Goal: Information Seeking & Learning: Check status

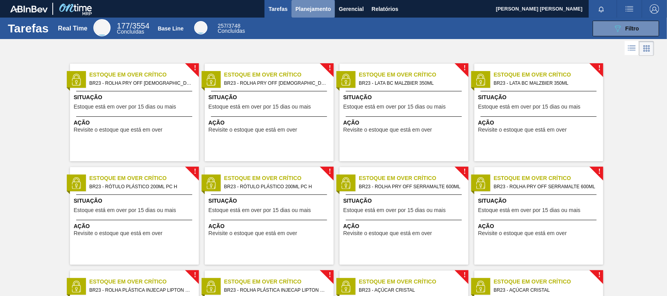
click at [297, 10] on span "Planejamento" at bounding box center [313, 8] width 36 height 9
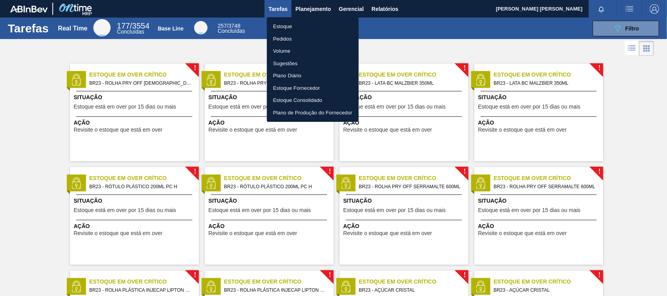
click at [277, 27] on li "Estoque" at bounding box center [313, 26] width 92 height 12
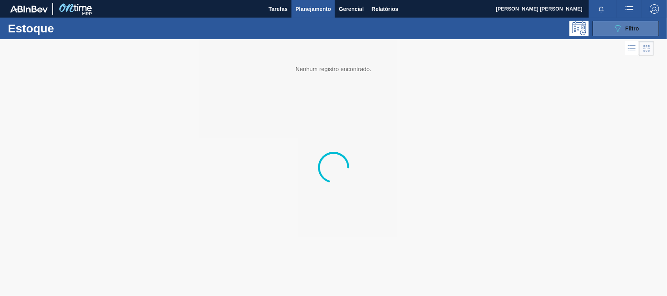
click at [634, 29] on span "Filtro" at bounding box center [632, 28] width 14 height 6
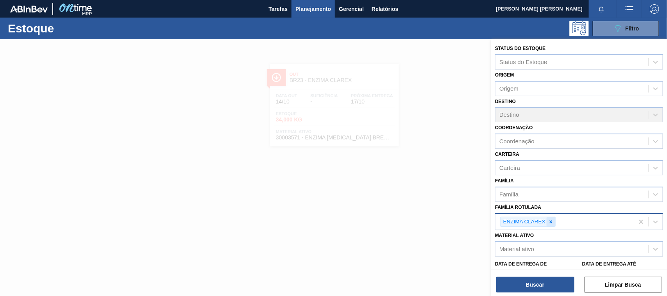
click at [553, 219] on icon at bounding box center [550, 221] width 5 height 5
click at [532, 195] on div "Família" at bounding box center [571, 194] width 153 height 11
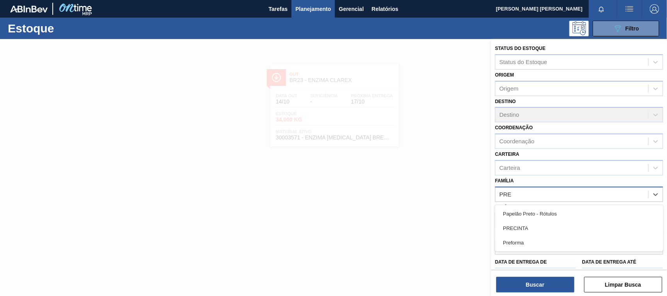
type input "PREF"
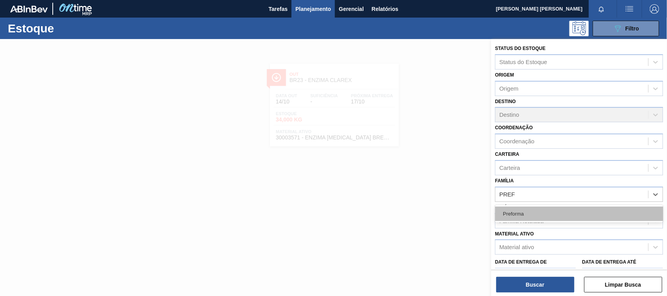
click at [532, 214] on div "Preforma" at bounding box center [579, 214] width 168 height 14
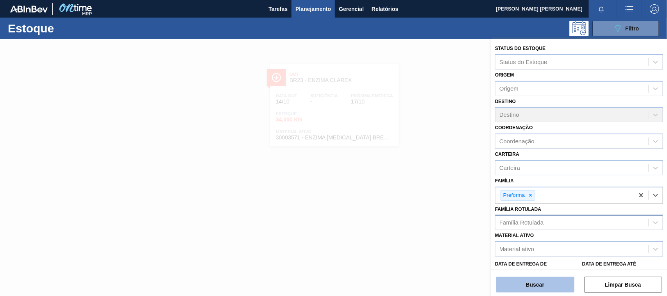
click at [542, 281] on button "Buscar" at bounding box center [535, 285] width 78 height 16
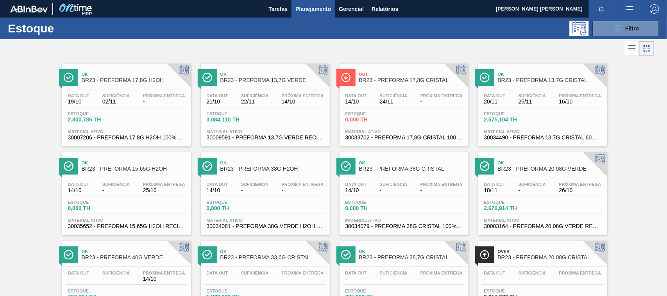
scroll to position [47, 0]
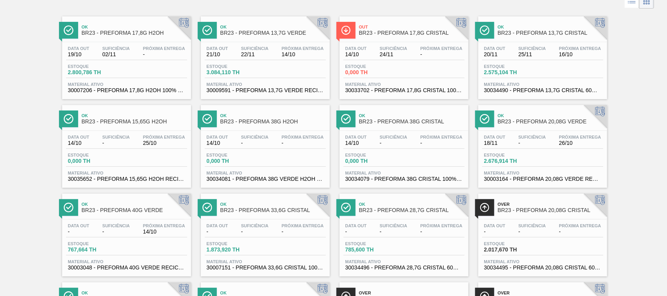
click at [178, 143] on span "25/10" at bounding box center [164, 143] width 42 height 6
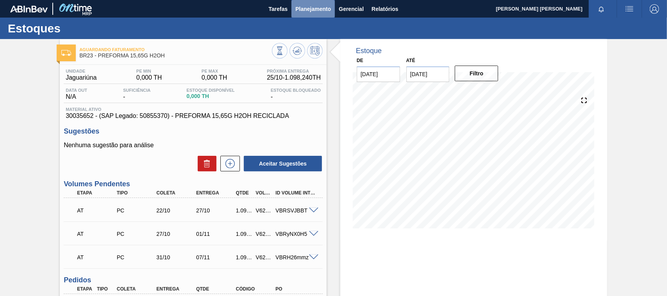
click at [307, 10] on span "Planejamento" at bounding box center [313, 8] width 36 height 9
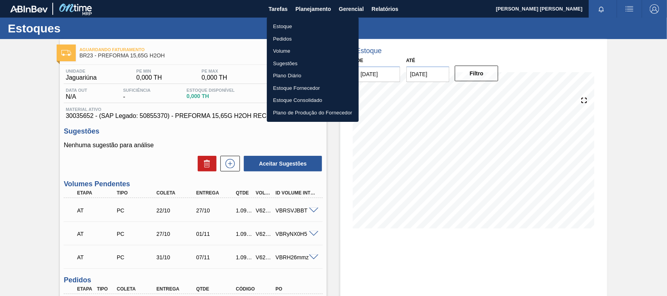
click at [305, 23] on li "Estoque" at bounding box center [313, 26] width 92 height 12
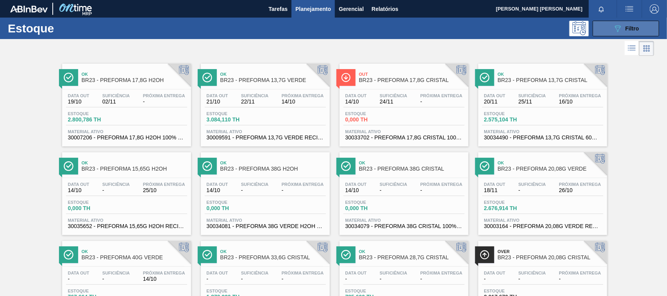
click at [625, 30] on span "Filtro" at bounding box center [632, 28] width 14 height 6
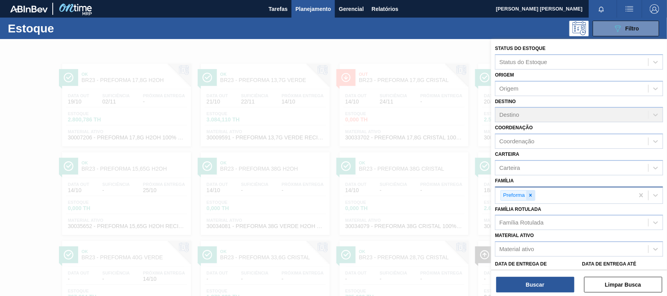
click at [531, 196] on div at bounding box center [530, 196] width 9 height 10
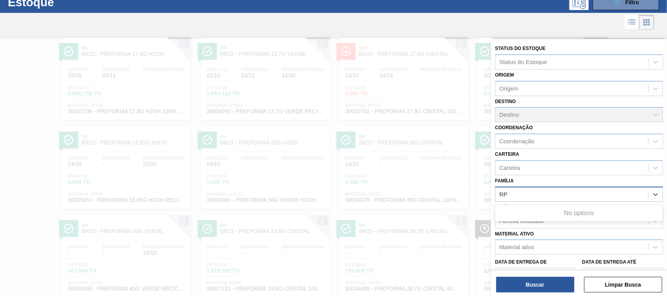
scroll to position [28, 0]
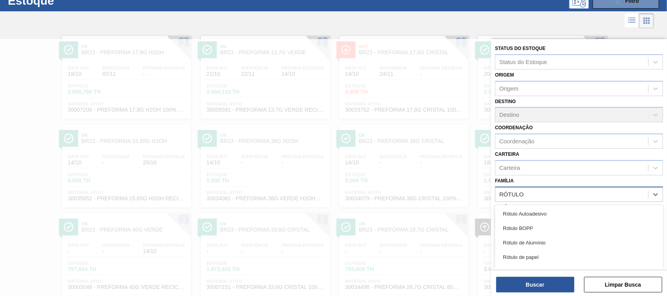
type input "RÓTULO P"
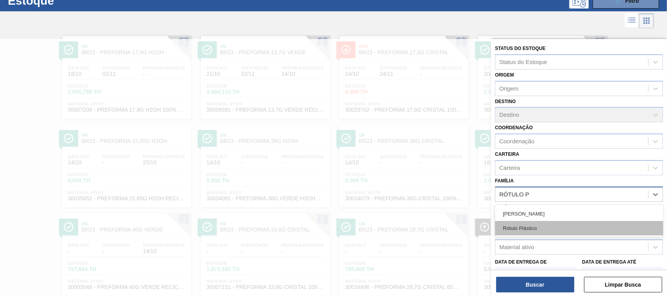
click at [544, 227] on div "Rótulo Plástico" at bounding box center [579, 228] width 168 height 14
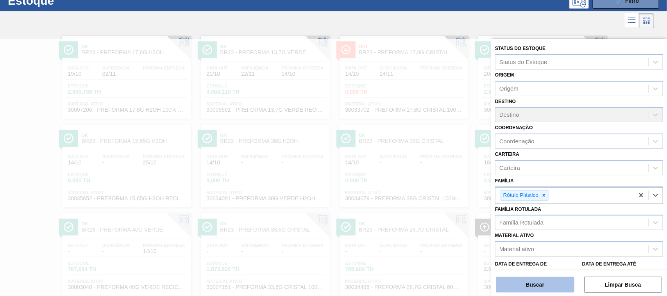
click at [547, 280] on button "Buscar" at bounding box center [535, 285] width 78 height 16
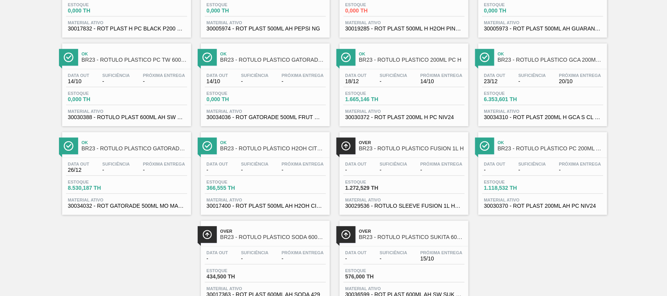
scroll to position [909, 0]
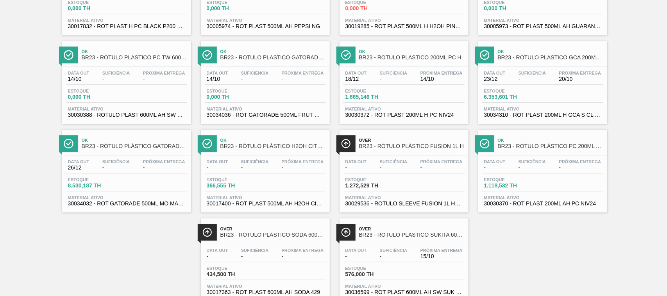
click at [538, 152] on div "Ok BR23 - RÓTULO PLÁSTICO PC 200ML AH" at bounding box center [550, 144] width 105 height 18
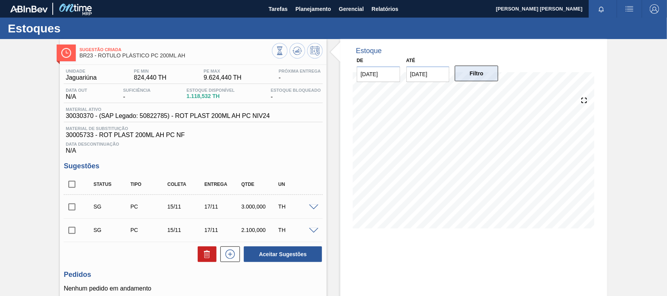
click at [455, 78] on button "Filtro" at bounding box center [476, 74] width 43 height 16
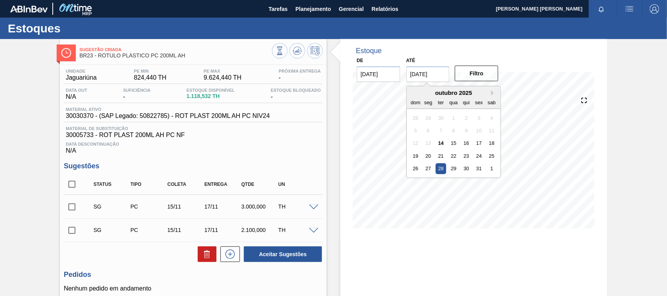
click at [423, 75] on input "[DATE]" at bounding box center [427, 74] width 43 height 16
click at [491, 92] on button "Next Month" at bounding box center [493, 92] width 5 height 5
click at [476, 131] on div "7" at bounding box center [478, 130] width 11 height 11
type input "[DATE]"
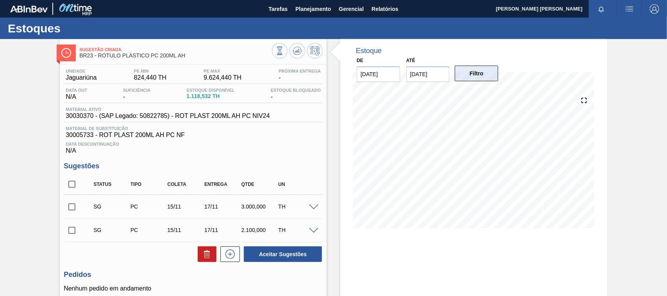
click at [481, 69] on button "Filtro" at bounding box center [476, 74] width 43 height 16
click at [301, 8] on span "Planejamento" at bounding box center [313, 8] width 36 height 9
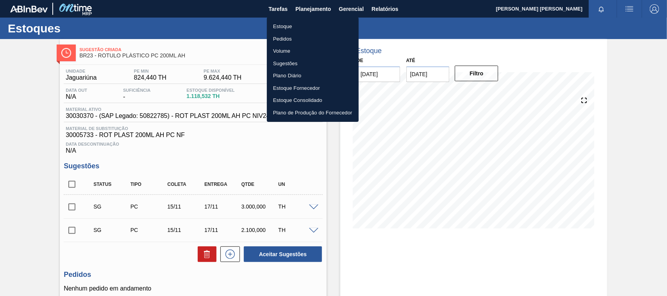
click at [292, 22] on li "Estoque" at bounding box center [313, 26] width 92 height 12
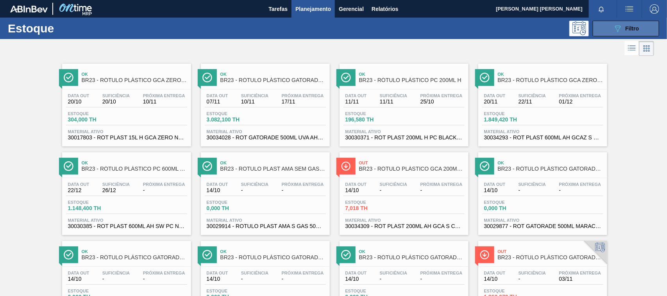
click at [613, 29] on icon "089F7B8B-B2A5-4AFE-B5C0-19BA573D28AC" at bounding box center [617, 28] width 9 height 9
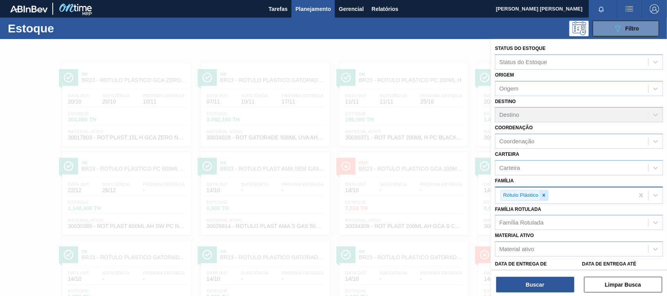
click at [547, 194] on div at bounding box center [543, 196] width 9 height 10
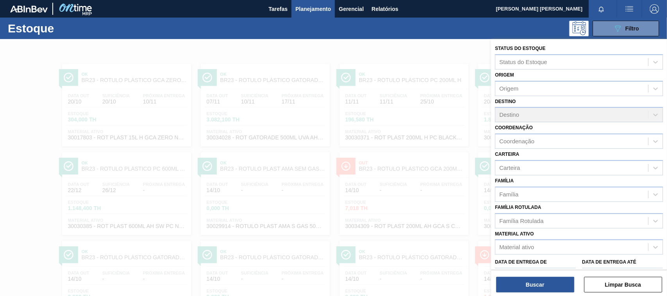
click at [522, 237] on div "Material ativo Material ativo" at bounding box center [579, 241] width 168 height 27
click at [536, 247] on div "Material ativo" at bounding box center [571, 247] width 153 height 11
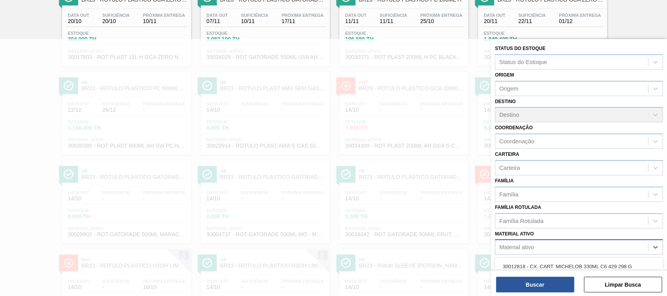
paste ativo "30034310"
type ativo "30034310"
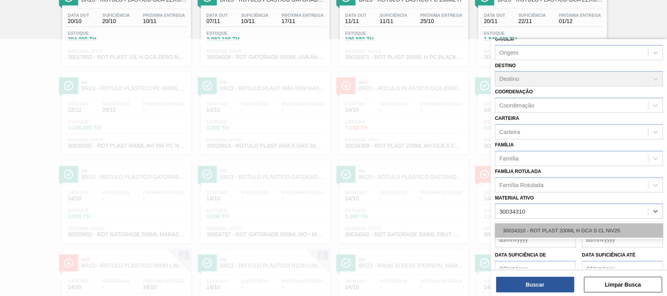
click at [565, 229] on div "30034310 - ROT PLAST 200ML H GCA S CL NIV25" at bounding box center [579, 230] width 168 height 14
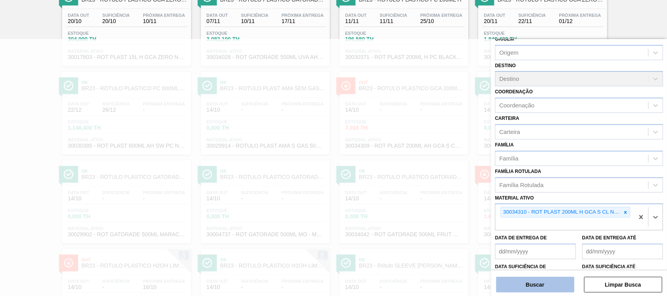
click at [546, 284] on button "Buscar" at bounding box center [535, 285] width 78 height 16
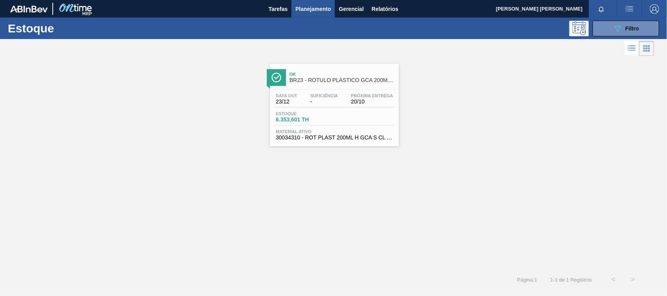
scroll to position [0, 0]
click at [608, 30] on button "089F7B8B-B2A5-4AFE-B5C0-19BA573D28AC Filtro" at bounding box center [626, 29] width 66 height 16
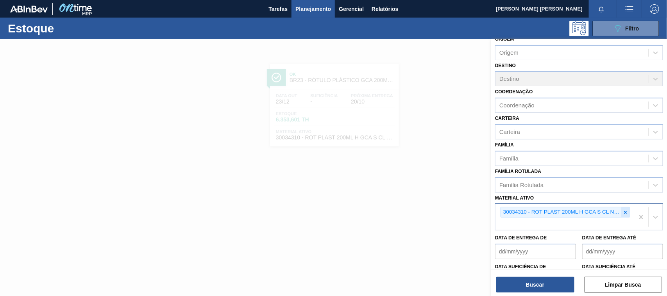
click at [627, 210] on div at bounding box center [625, 212] width 9 height 10
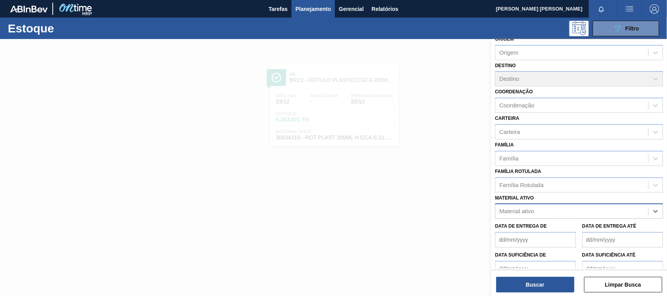
paste ativo "30017803"
type ativo "30017803"
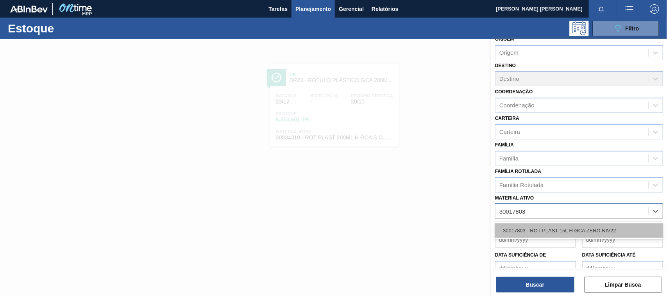
click at [602, 236] on div "30017803 - ROT PLAST 15L H GCA ZERO NIV22" at bounding box center [579, 230] width 168 height 14
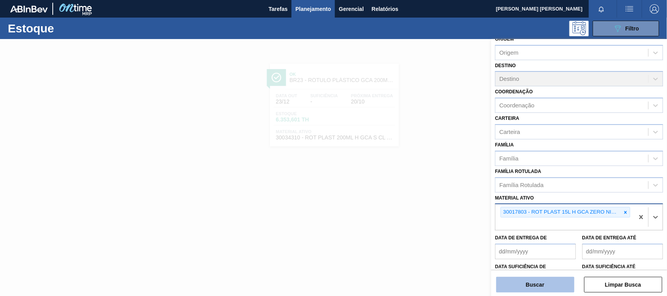
click at [550, 281] on button "Buscar" at bounding box center [535, 285] width 78 height 16
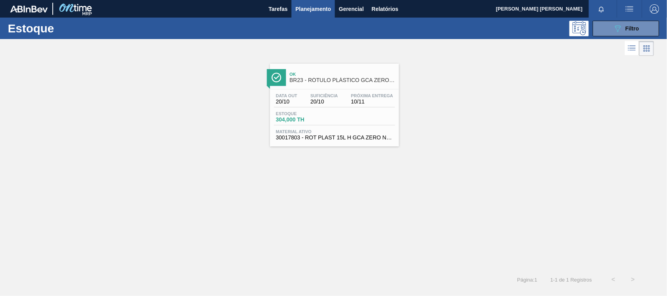
click at [371, 112] on div "Estoque 304,000 TH" at bounding box center [334, 118] width 121 height 14
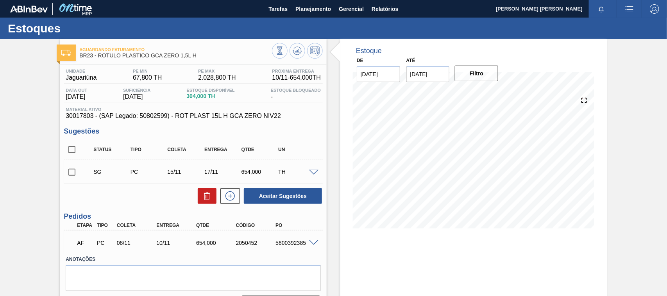
click at [223, 259] on label "Anotações" at bounding box center [193, 259] width 255 height 11
click at [306, 7] on span "Planejamento" at bounding box center [313, 8] width 36 height 9
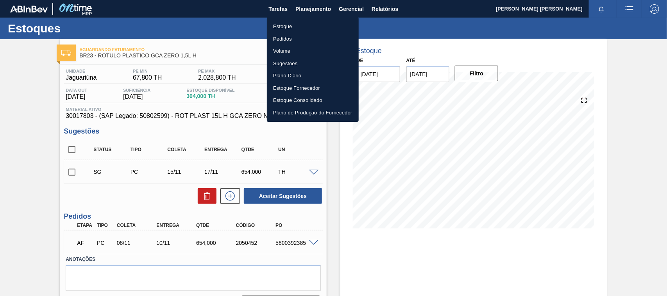
click at [306, 23] on li "Estoque" at bounding box center [313, 26] width 92 height 12
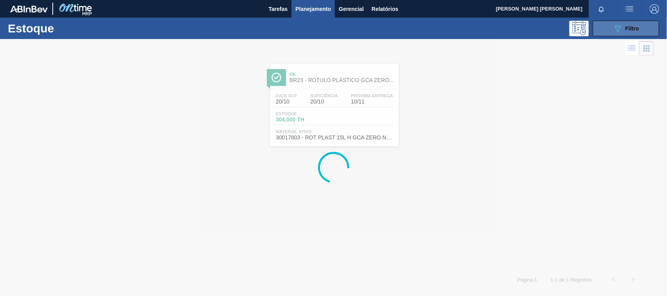
click at [633, 23] on button "089F7B8B-B2A5-4AFE-B5C0-19BA573D28AC Filtro" at bounding box center [626, 29] width 66 height 16
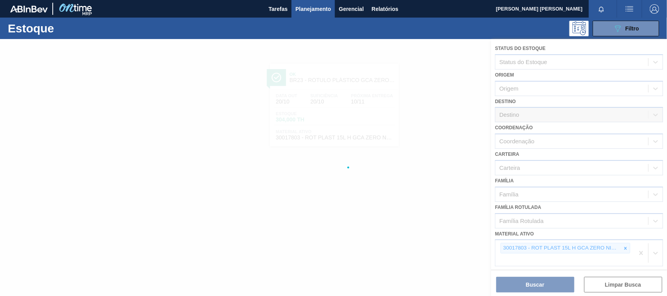
click at [620, 248] on div at bounding box center [333, 167] width 667 height 257
click at [625, 245] on div at bounding box center [333, 167] width 667 height 257
click at [627, 245] on div at bounding box center [333, 167] width 667 height 257
click at [629, 246] on div at bounding box center [333, 167] width 667 height 257
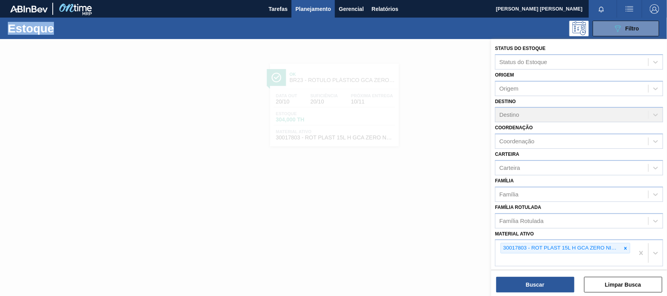
click at [628, 246] on div at bounding box center [625, 248] width 9 height 10
click at [628, 246] on div "30017803 - ROT PLAST 15L H GCA ZERO NIV22" at bounding box center [564, 253] width 139 height 26
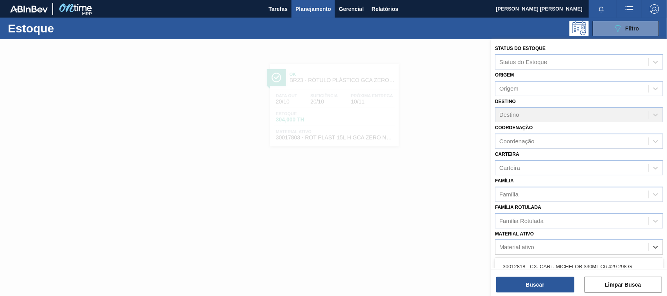
click at [628, 246] on div "Material ativo" at bounding box center [571, 247] width 153 height 11
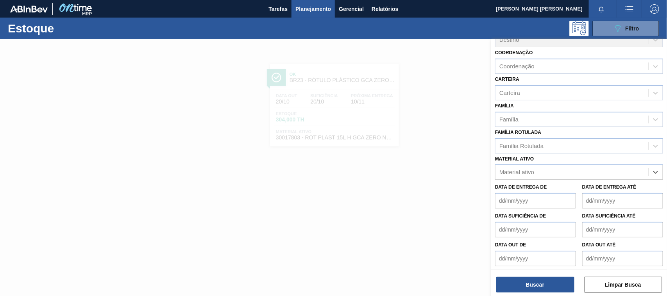
paste ativo "30002876 30002729"
type ativo "30002876 30002729"
drag, startPoint x: 563, startPoint y: 168, endPoint x: 534, endPoint y: 169, distance: 29.3
click at [533, 168] on div "Material ativo" at bounding box center [571, 172] width 153 height 11
paste ativo "30002876 30002729"
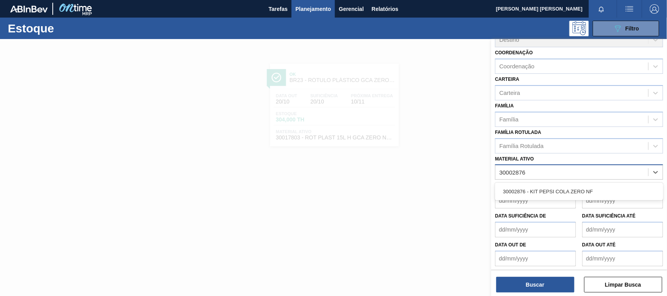
type ativo "30002876"
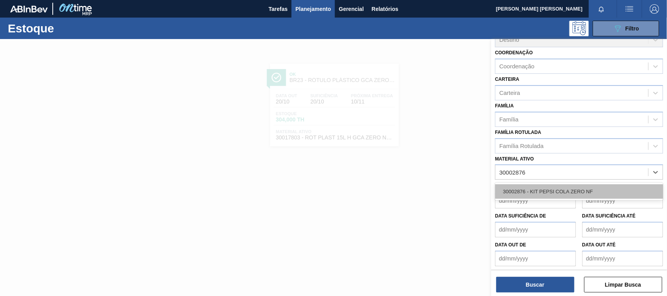
click at [559, 187] on div "30002876 - KIT PEPSI COLA ZERO NF" at bounding box center [579, 191] width 168 height 14
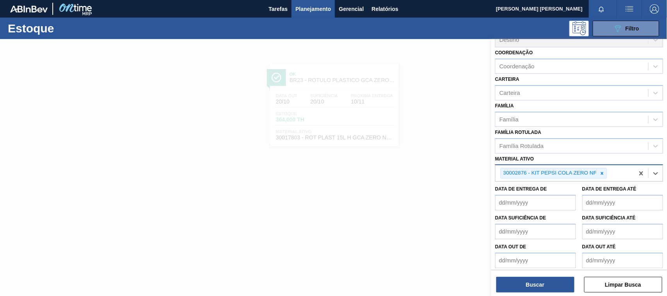
paste ativo "30002876 30002729"
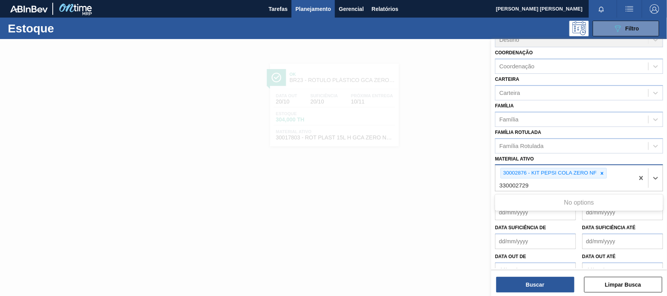
type ativo "30002729"
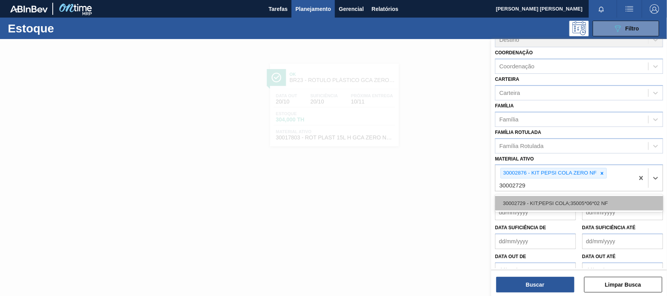
click at [592, 204] on div "30002729 - KIT;PEPSI COLA;35005*06*02 NF" at bounding box center [579, 203] width 168 height 14
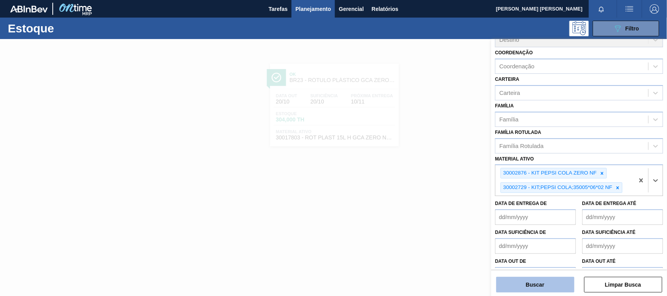
click at [532, 281] on button "Buscar" at bounding box center [535, 285] width 78 height 16
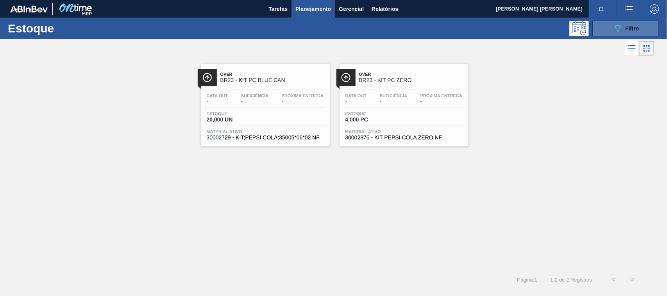
click at [641, 24] on button "089F7B8B-B2A5-4AFE-B5C0-19BA573D28AC Filtro" at bounding box center [626, 29] width 66 height 16
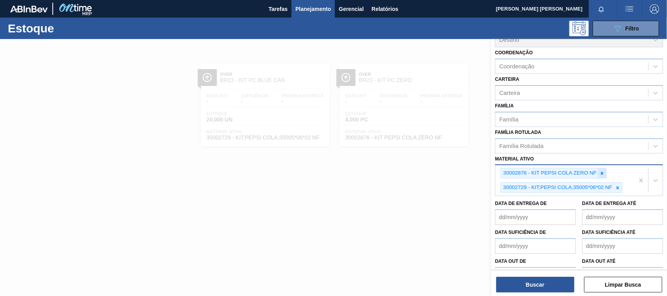
click at [602, 173] on icon at bounding box center [601, 173] width 5 height 5
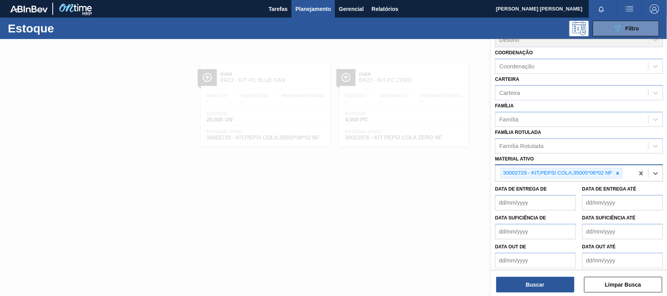
click at [602, 174] on div "30002729 - KIT;PEPSI COLA;35005*06*02 NF" at bounding box center [557, 173] width 112 height 10
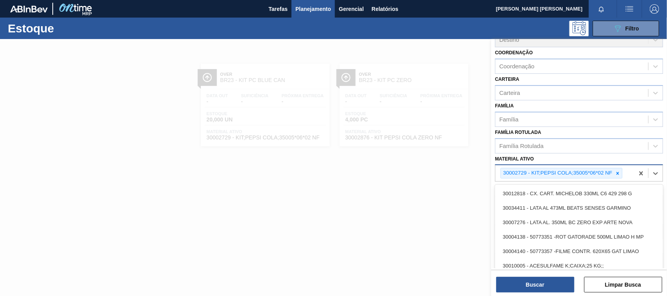
click at [616, 171] on icon at bounding box center [617, 173] width 5 height 5
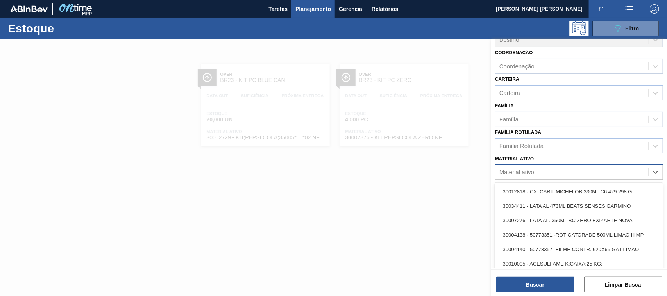
paste ativo "30018640 30012774"
type ativo "30018640 30012774"
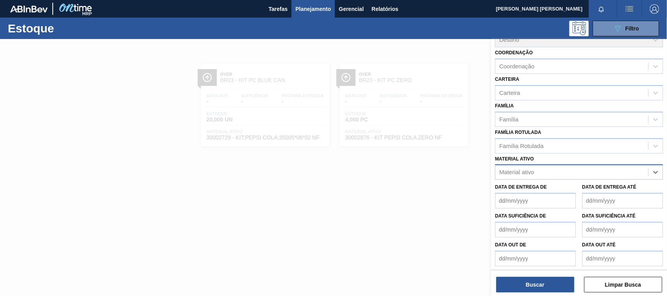
click at [580, 167] on div "Material ativo" at bounding box center [571, 172] width 153 height 11
paste ativo "30018640 30012774"
type ativo "30018640"
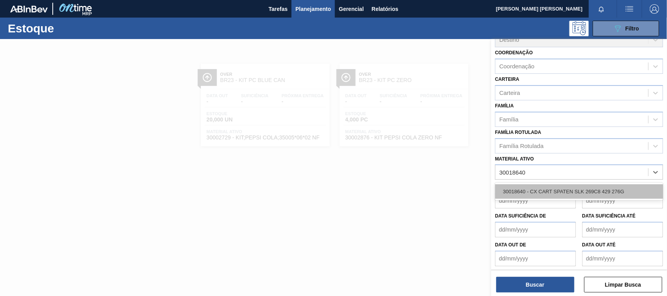
click at [580, 189] on div "30018640 - CX CART SPATEN SLK 269C8 429 276G" at bounding box center [579, 191] width 168 height 14
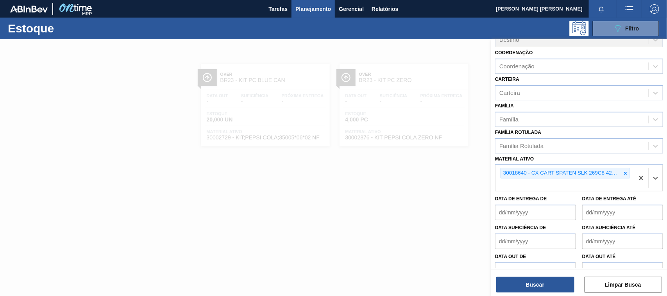
paste ativo "30018640 30012774"
type ativo "30012774"
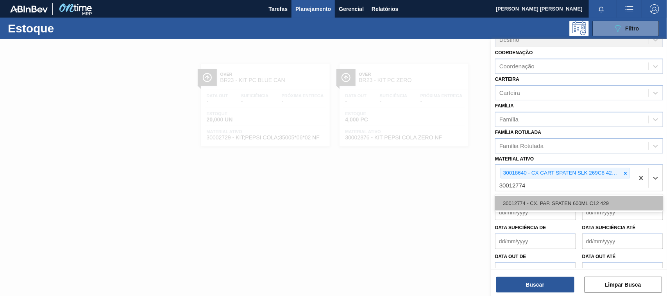
click at [581, 200] on div "30012774 - CX. PAP. SPATEN 600ML C12 429" at bounding box center [579, 203] width 168 height 14
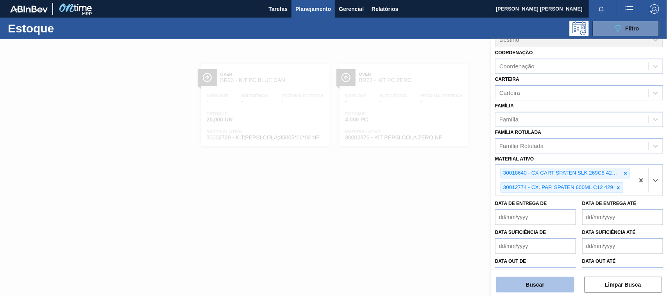
click at [548, 282] on button "Buscar" at bounding box center [535, 285] width 78 height 16
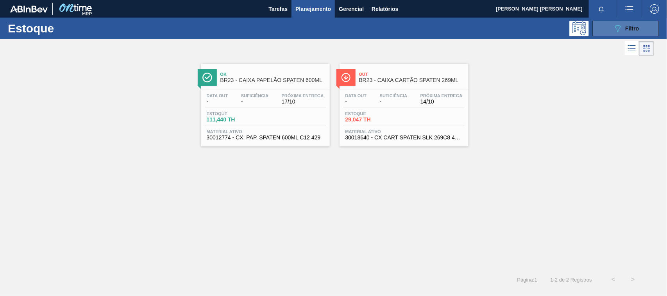
click at [604, 23] on button "089F7B8B-B2A5-4AFE-B5C0-19BA573D28AC Filtro" at bounding box center [626, 29] width 66 height 16
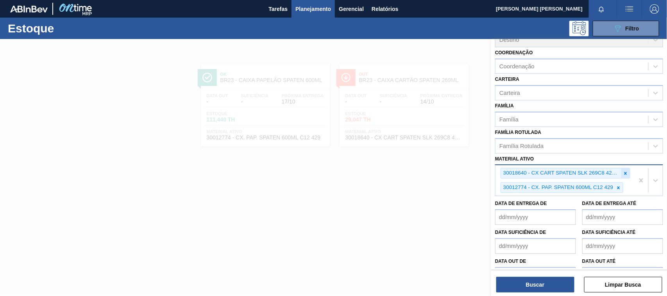
click at [623, 175] on div at bounding box center [625, 173] width 9 height 10
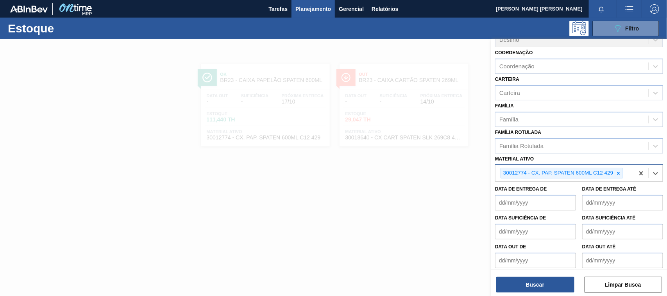
click at [620, 173] on icon at bounding box center [618, 173] width 5 height 5
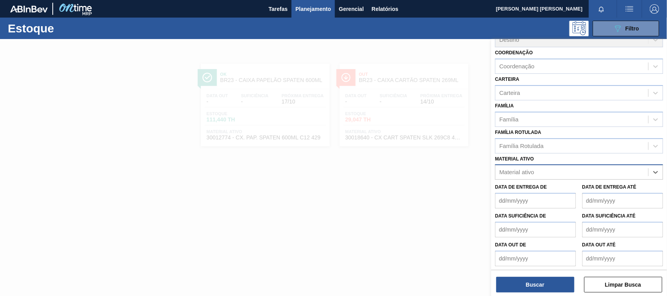
paste ativo "30012600"
type ativo "30012600"
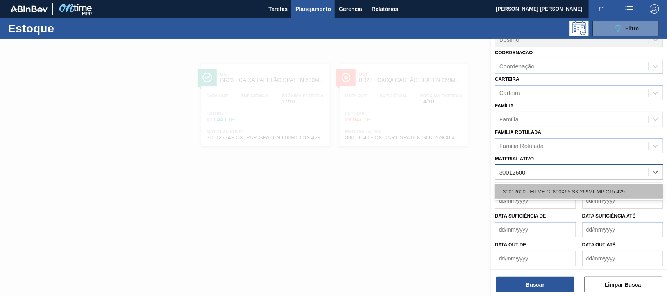
click at [600, 185] on div "30012600 - FILME C. 800X65 SK 269ML MP C15 429" at bounding box center [579, 191] width 168 height 14
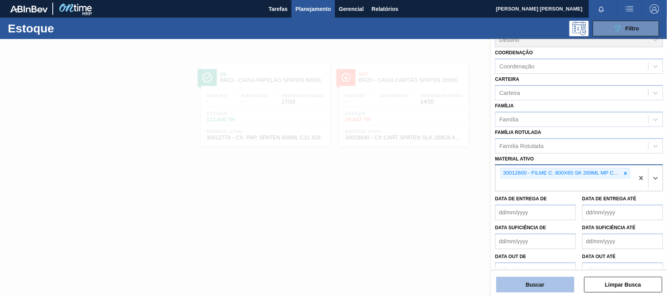
click at [523, 285] on button "Buscar" at bounding box center [535, 285] width 78 height 16
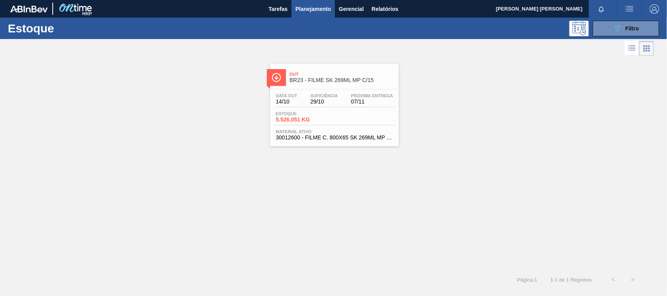
click at [362, 90] on div "Data out 14/10 Suficiência 29/10 Próxima Entrega 07/11 Estoque 5.526,051 KG Mat…" at bounding box center [334, 115] width 129 height 53
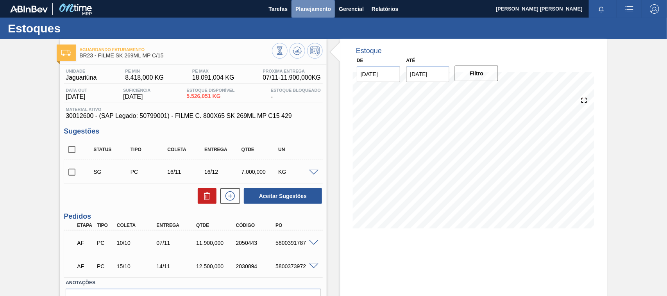
click at [325, 7] on span "Planejamento" at bounding box center [313, 8] width 36 height 9
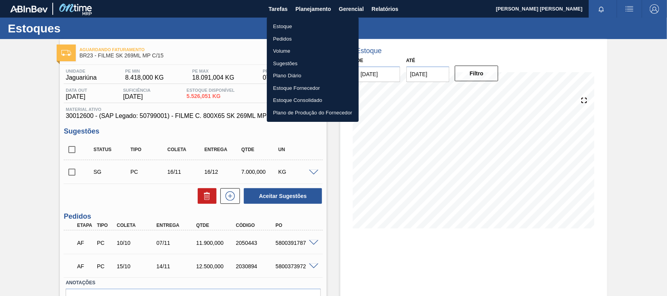
click at [304, 26] on li "Estoque" at bounding box center [313, 26] width 92 height 12
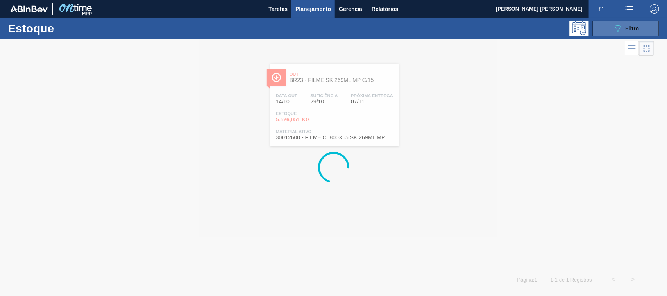
click at [631, 27] on span "Filtro" at bounding box center [632, 28] width 14 height 6
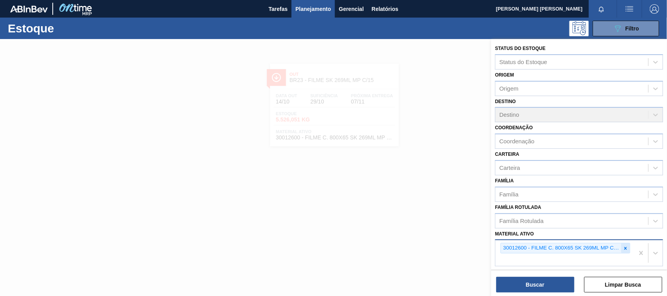
click at [625, 247] on icon at bounding box center [625, 248] width 5 height 5
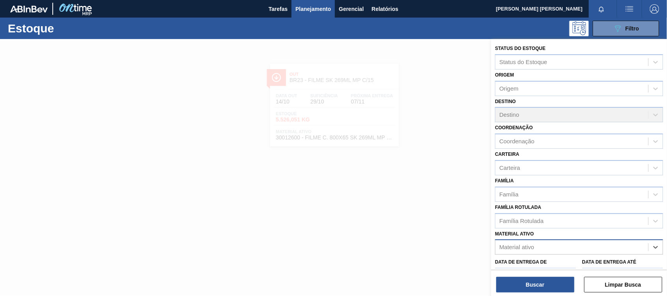
paste ativo "30009071"
type ativo "30009071"
click at [602, 265] on div "30009071 - LACRE TRANSPARENTE BIB" at bounding box center [579, 266] width 168 height 14
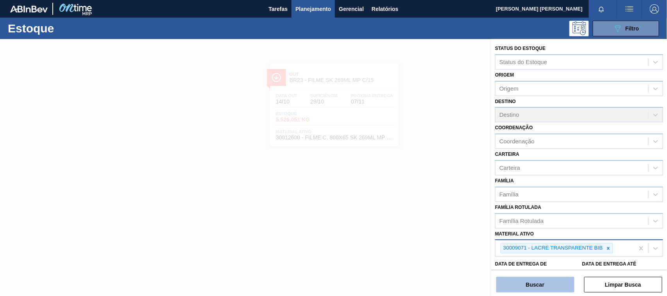
click at [544, 277] on button "Buscar" at bounding box center [535, 285] width 78 height 16
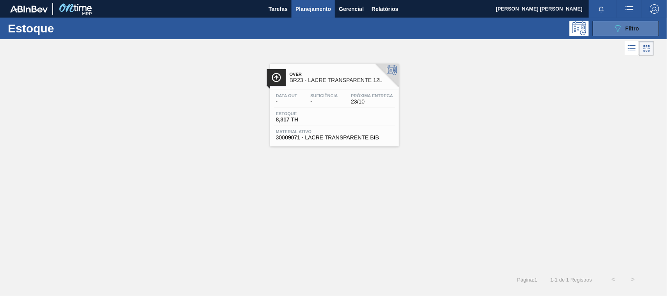
click at [636, 26] on span "Filtro" at bounding box center [632, 28] width 14 height 6
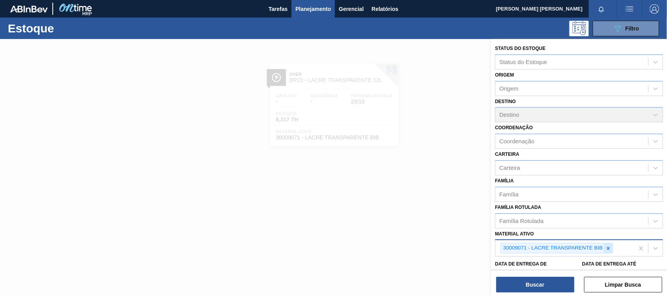
click at [609, 246] on icon at bounding box center [607, 248] width 5 height 5
paste ativo "30030680"
type ativo "30030680"
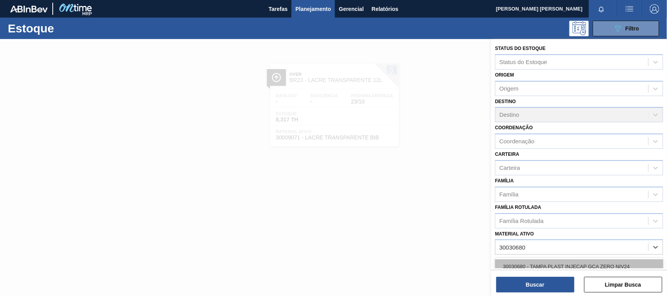
click at [573, 266] on div "30030680 - TAMPA PLAST INJECAP GCA ZERO NIV24" at bounding box center [579, 266] width 168 height 14
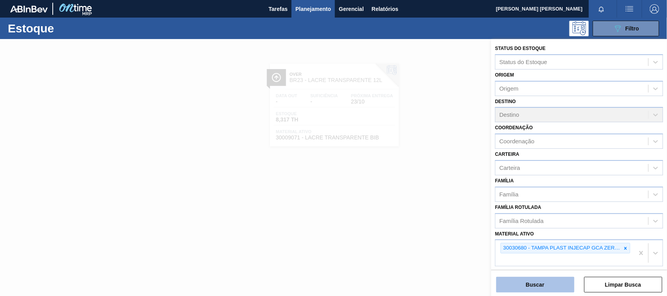
click at [560, 281] on button "Buscar" at bounding box center [535, 285] width 78 height 16
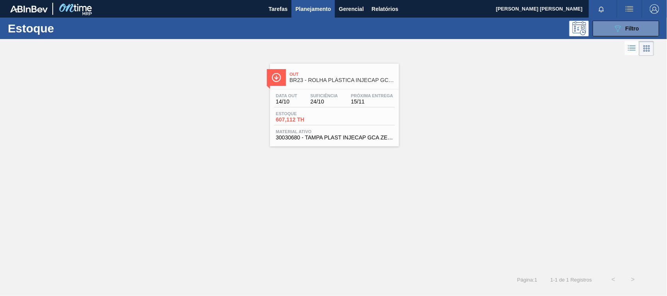
click at [317, 92] on div "Data out 14/10 Suficiência 24/10 Próxima Entrega 15/11 Estoque 607,112 TH Mater…" at bounding box center [334, 115] width 129 height 53
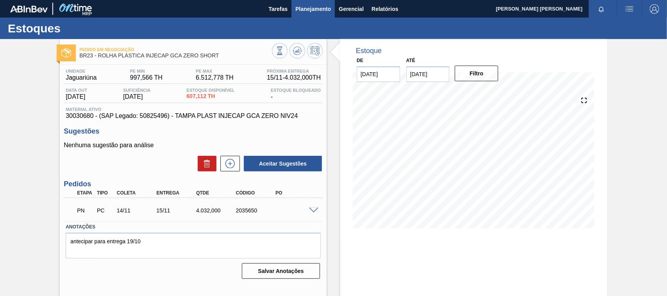
click at [305, 10] on span "Planejamento" at bounding box center [313, 8] width 36 height 9
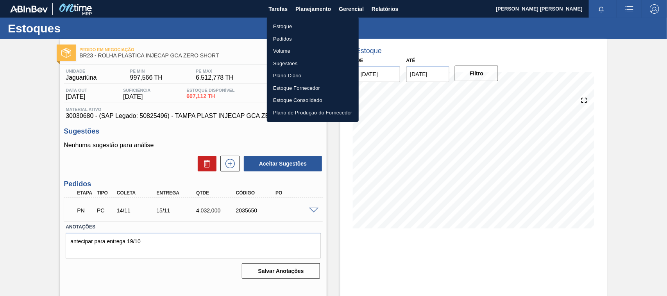
click at [302, 25] on li "Estoque" at bounding box center [313, 26] width 92 height 12
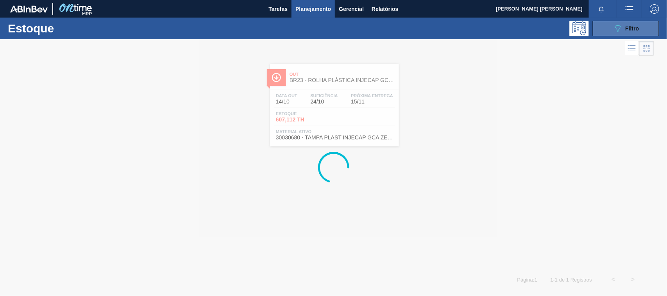
click at [639, 30] on button "089F7B8B-B2A5-4AFE-B5C0-19BA573D28AC Filtro" at bounding box center [626, 29] width 66 height 16
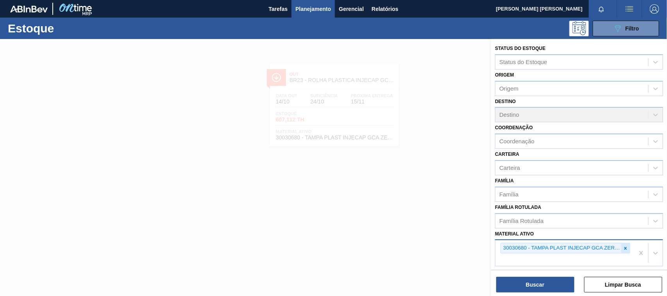
click at [625, 250] on div at bounding box center [625, 248] width 9 height 10
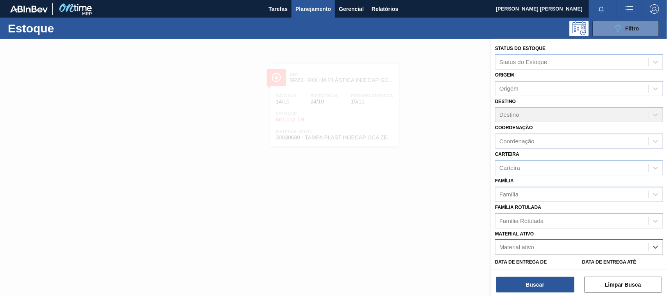
paste ativo "30003696"
type ativo "30003696"
click at [598, 259] on div "30003696 - TAMPA PLAST INJECAP H2OH LIMAO S/LINER" at bounding box center [579, 266] width 168 height 14
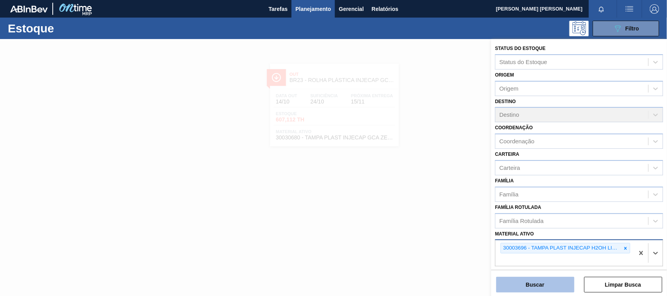
click at [553, 282] on button "Buscar" at bounding box center [535, 285] width 78 height 16
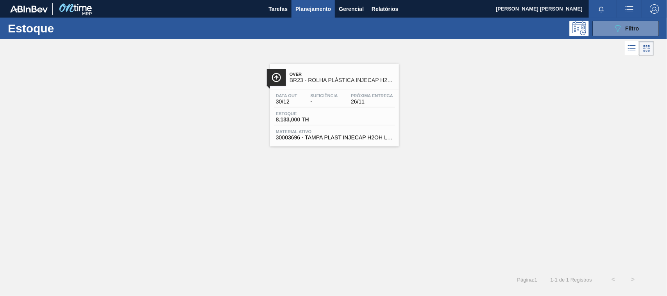
click at [377, 60] on link "Over BR23 - ROLHA PLÁSTICA INJECAP H2OH SHORT Data out 30/12 Suficiência - Próx…" at bounding box center [333, 102] width 139 height 89
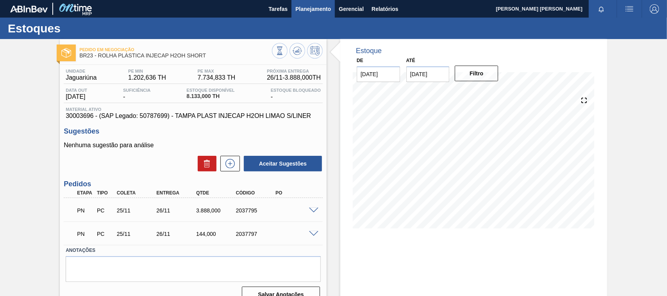
click at [319, 6] on span "Planejamento" at bounding box center [313, 8] width 36 height 9
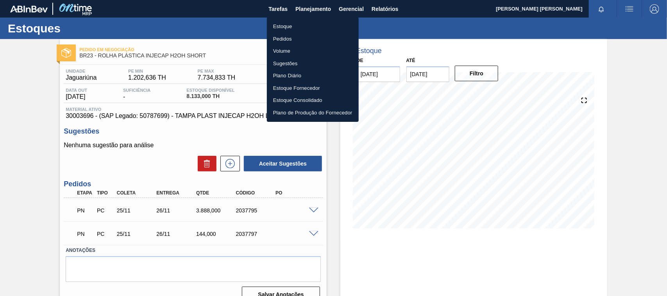
click at [286, 26] on li "Estoque" at bounding box center [313, 26] width 92 height 12
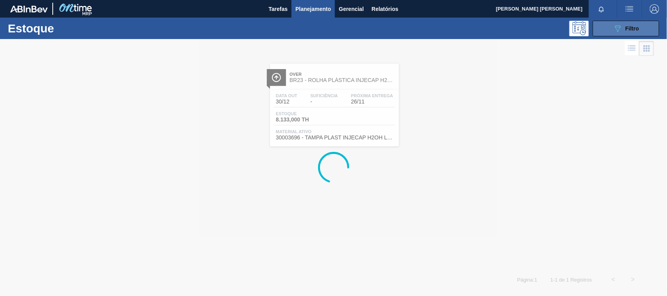
click at [615, 29] on icon "089F7B8B-B2A5-4AFE-B5C0-19BA573D28AC" at bounding box center [617, 28] width 9 height 9
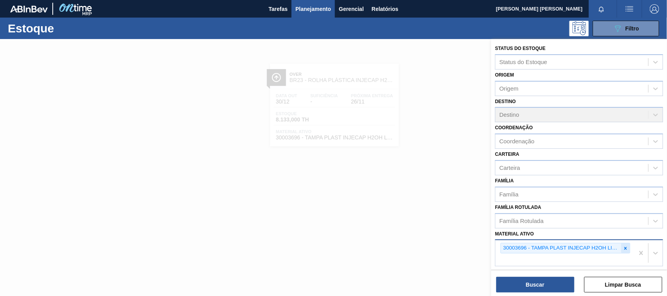
click at [625, 249] on div at bounding box center [625, 248] width 9 height 10
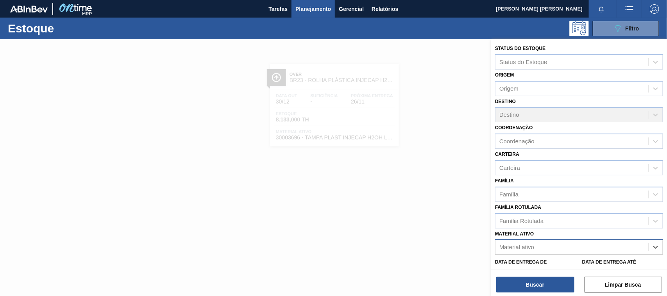
paste ativo "30030646"
type ativo "30030646"
drag, startPoint x: 598, startPoint y: 260, endPoint x: 594, endPoint y: 262, distance: 4.2
click at [598, 259] on div "30030646 - TAMPA PLAST INJECAP PEPSI ZERO NIV24" at bounding box center [579, 266] width 168 height 14
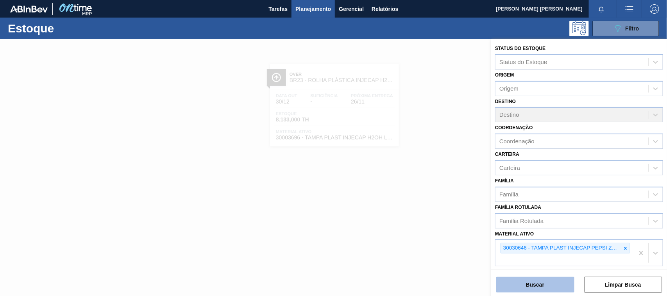
click at [532, 282] on button "Buscar" at bounding box center [535, 285] width 78 height 16
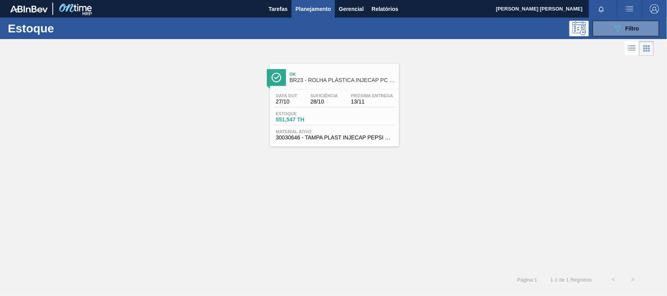
click at [371, 109] on div "Data out 27/10 Suficiência 28/10 Próxima Entrega 13/11 Estoque 551,547 TH Mater…" at bounding box center [334, 115] width 129 height 53
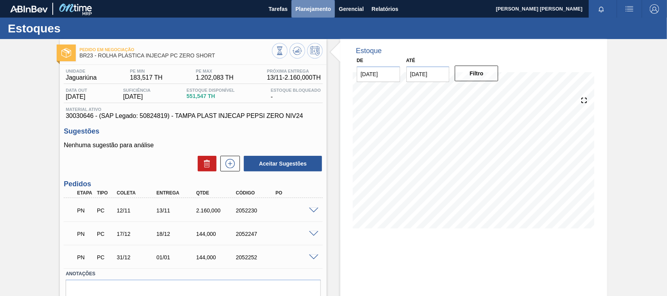
click at [315, 10] on span "Planejamento" at bounding box center [313, 8] width 36 height 9
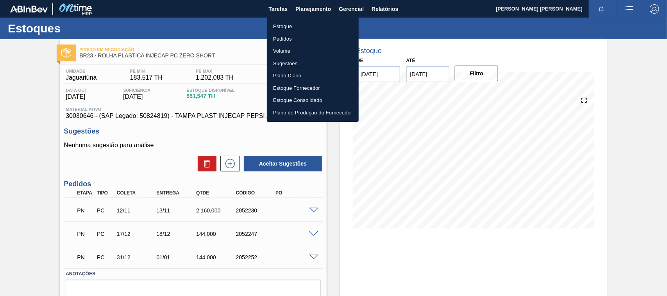
click at [299, 23] on li "Estoque" at bounding box center [313, 26] width 92 height 12
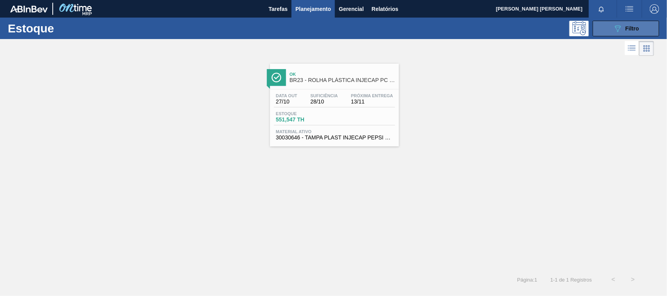
click at [639, 30] on button "089F7B8B-B2A5-4AFE-B5C0-19BA573D28AC Filtro" at bounding box center [626, 29] width 66 height 16
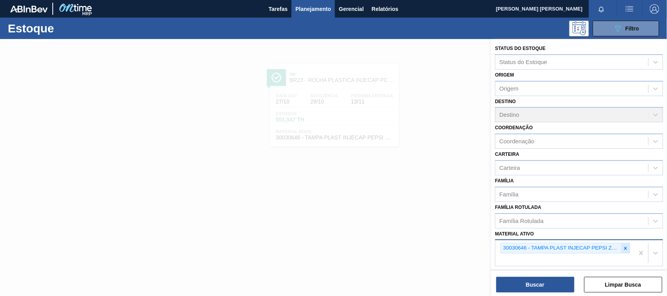
click at [627, 248] on icon at bounding box center [625, 248] width 5 height 5
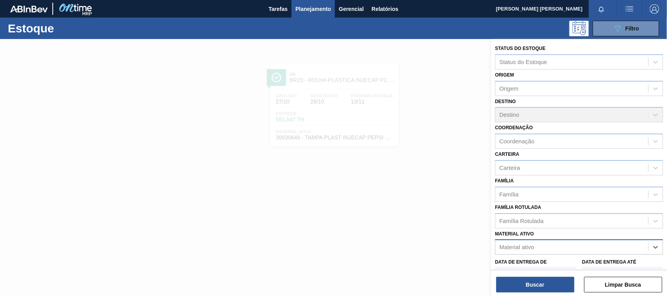
paste ativo "30004476"
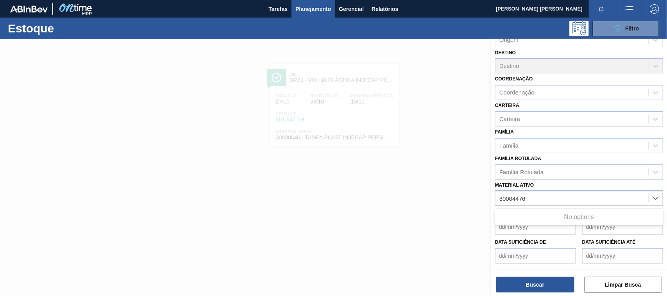
type ativo "30004476"
click at [478, 198] on div at bounding box center [333, 187] width 667 height 296
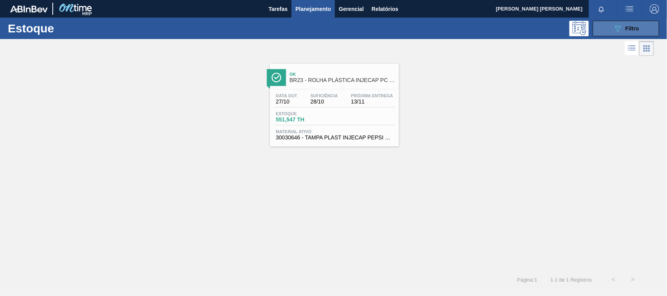
click at [638, 27] on span "Filtro" at bounding box center [632, 28] width 14 height 6
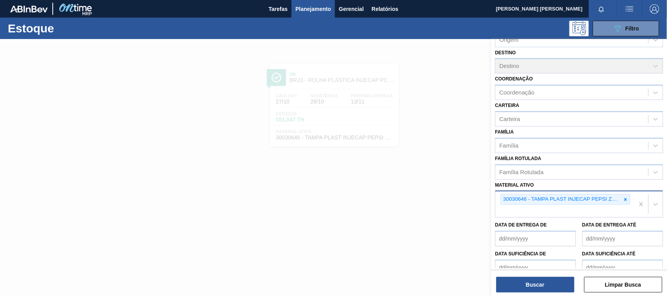
click at [395, 81] on div at bounding box center [333, 187] width 667 height 296
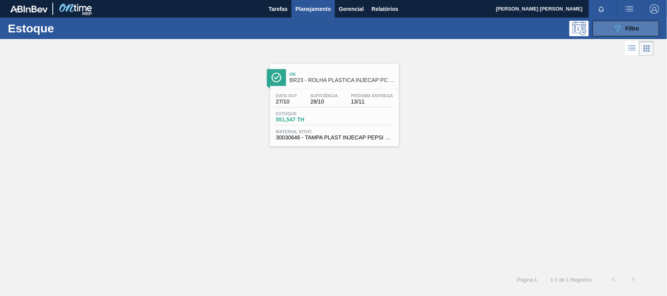
click at [626, 32] on div "089F7B8B-B2A5-4AFE-B5C0-19BA573D28AC Filtro" at bounding box center [626, 28] width 26 height 9
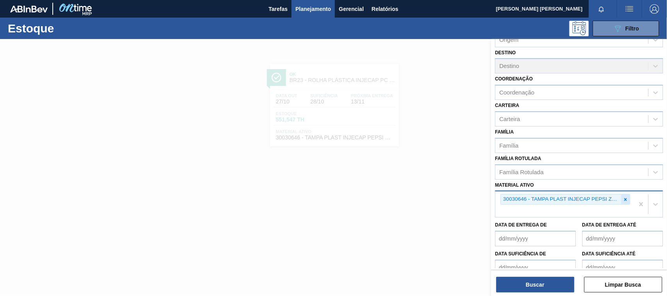
click at [626, 197] on icon at bounding box center [625, 199] width 5 height 5
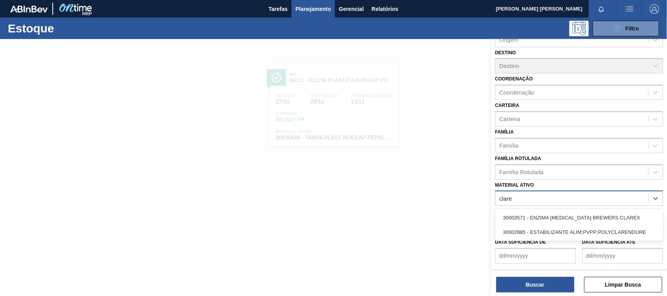
type ativo "clarex"
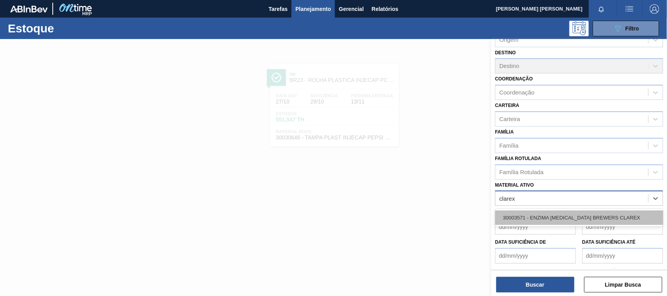
click at [519, 218] on div "30003571 - ENZIMA [MEDICAL_DATA] BREWERS CLAREX" at bounding box center [579, 218] width 168 height 14
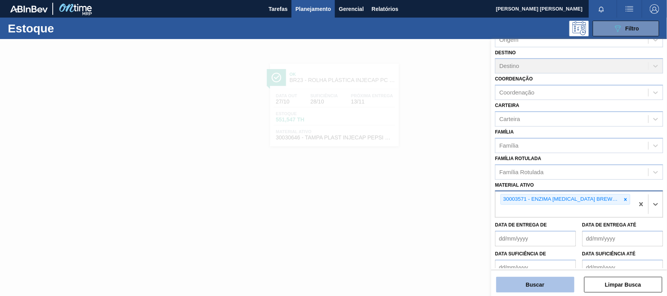
click at [530, 282] on button "Buscar" at bounding box center [535, 285] width 78 height 16
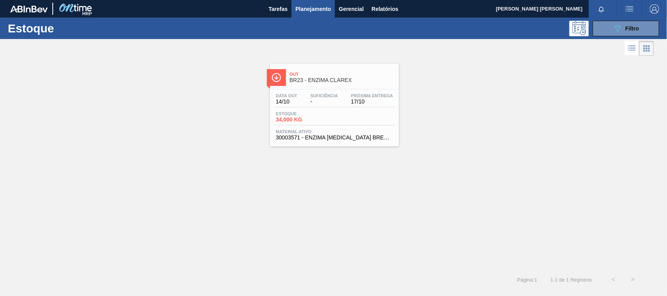
click at [377, 82] on span "BR23 - ENZIMA CLAREX" at bounding box center [341, 80] width 105 height 6
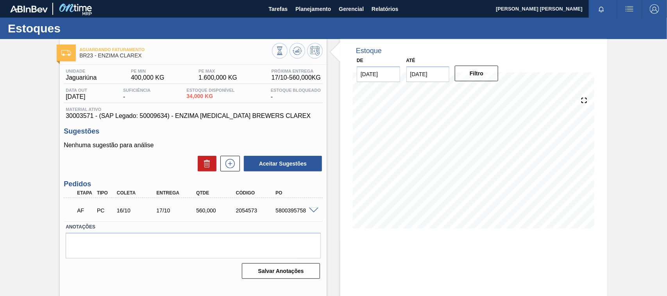
scroll to position [39, 0]
